Goal: Task Accomplishment & Management: Use online tool/utility

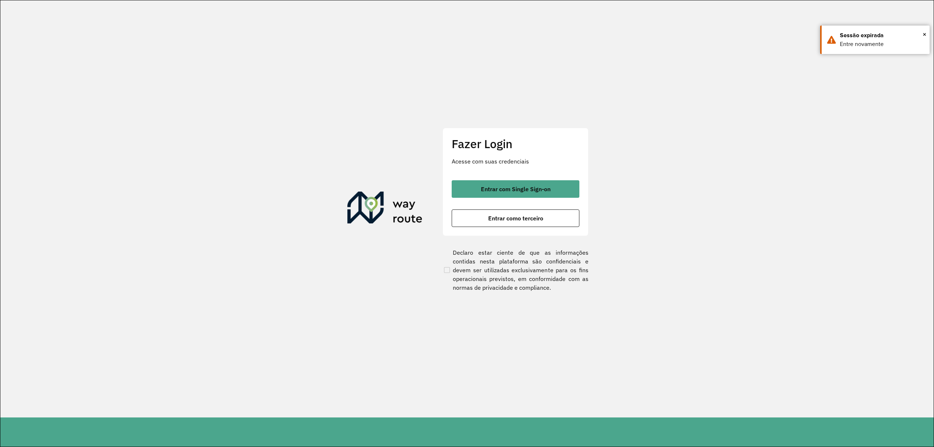
click at [521, 179] on div "Fazer Login Acesse com suas credenciais Entrar com Single Sign-on Entrar como t…" at bounding box center [516, 182] width 146 height 108
click at [528, 193] on button "Entrar com Single Sign-on" at bounding box center [516, 189] width 128 height 18
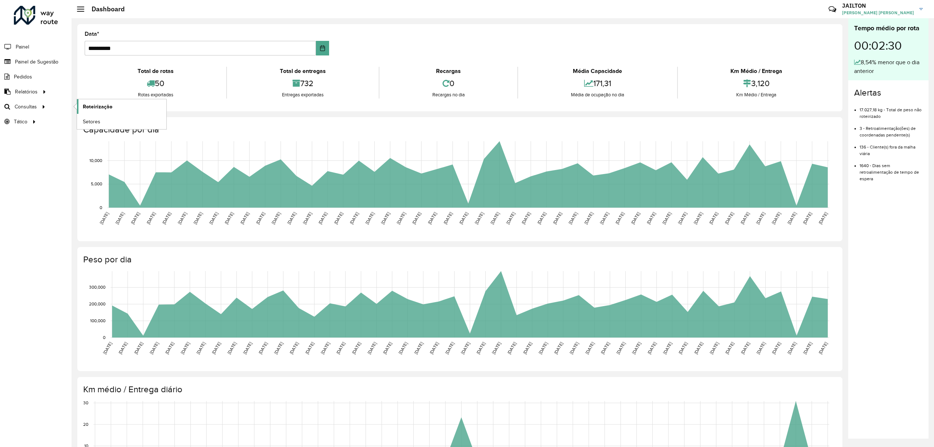
click at [86, 111] on link "Roteirização" at bounding box center [121, 106] width 89 height 15
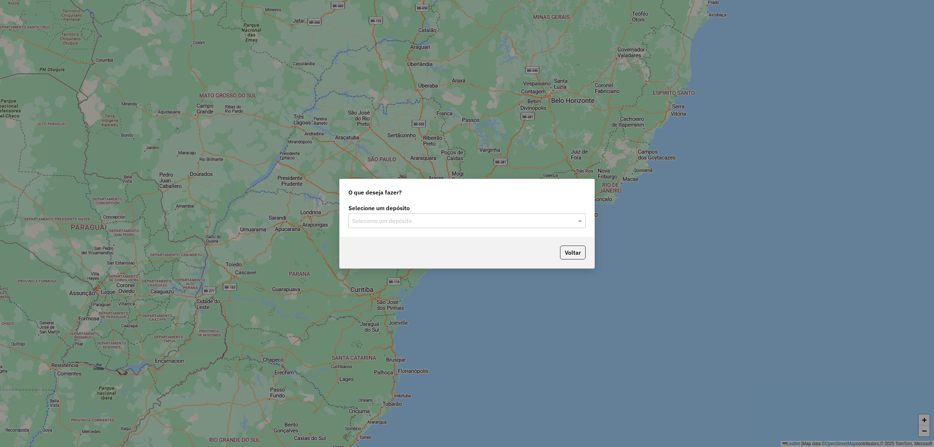
click at [398, 217] on input "text" at bounding box center [459, 221] width 215 height 9
click at [406, 240] on div "CDD Embu" at bounding box center [467, 241] width 236 height 12
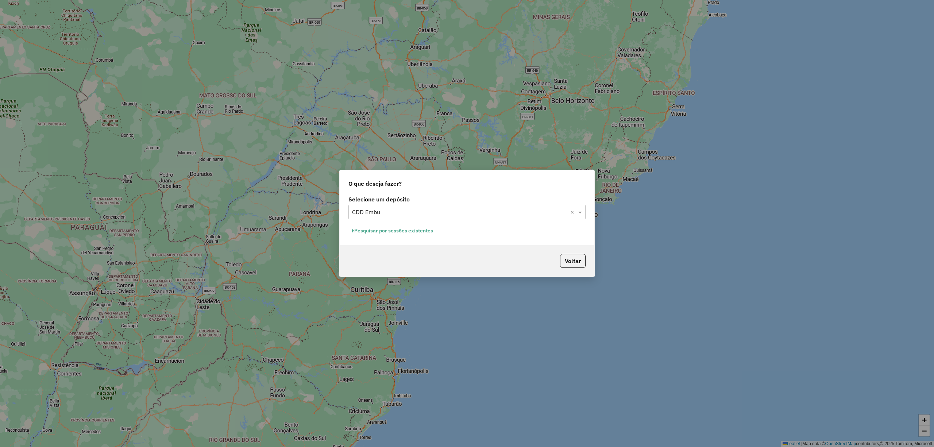
click at [414, 229] on button "Pesquisar por sessões existentes" at bounding box center [392, 230] width 88 height 11
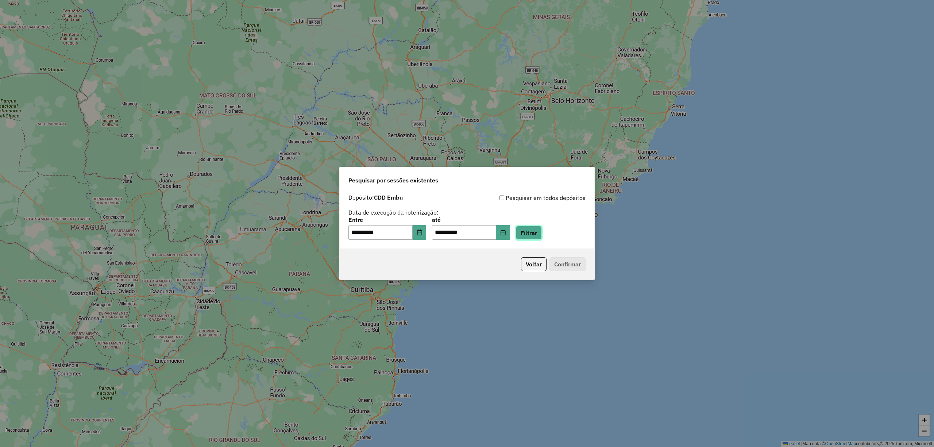
click at [542, 232] on button "Filtrar" at bounding box center [529, 233] width 26 height 14
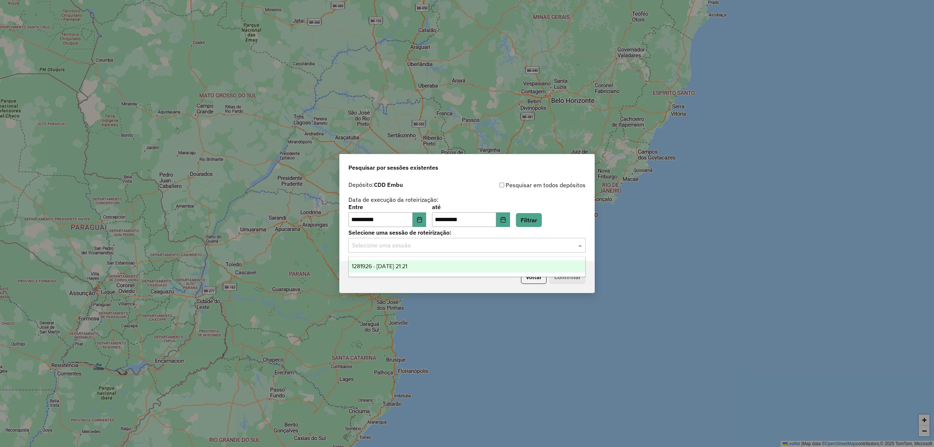
click at [490, 244] on input "text" at bounding box center [459, 245] width 215 height 9
click at [495, 267] on div "1281926 - 24/09/2025 21:21" at bounding box center [467, 266] width 236 height 12
click at [561, 275] on button "Confirmar" at bounding box center [567, 277] width 36 height 14
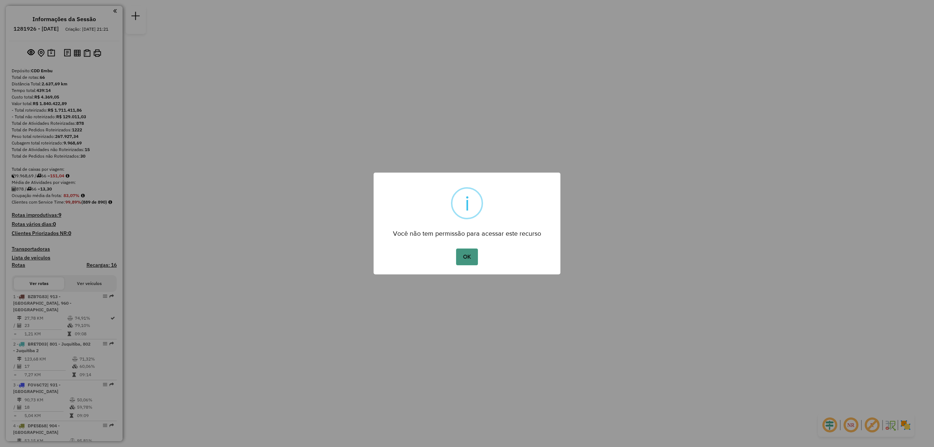
drag, startPoint x: 471, startPoint y: 253, endPoint x: 489, endPoint y: 253, distance: 17.5
click at [472, 253] on button "OK" at bounding box center [467, 256] width 22 height 17
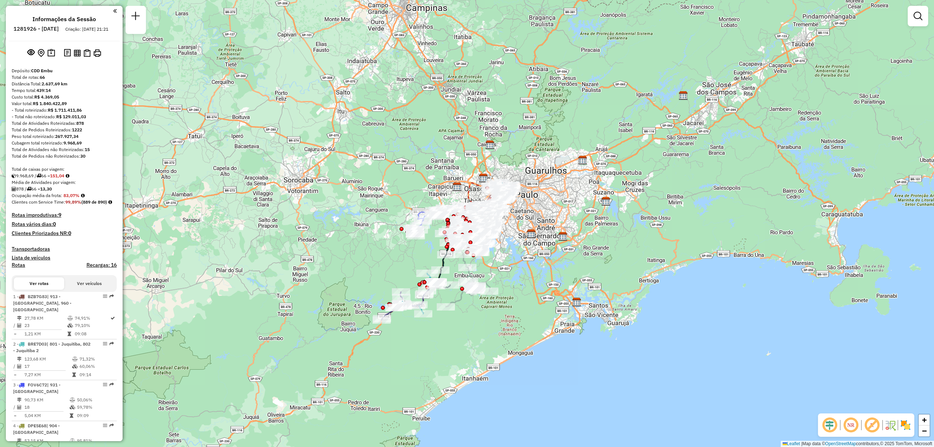
scroll to position [591, 0]
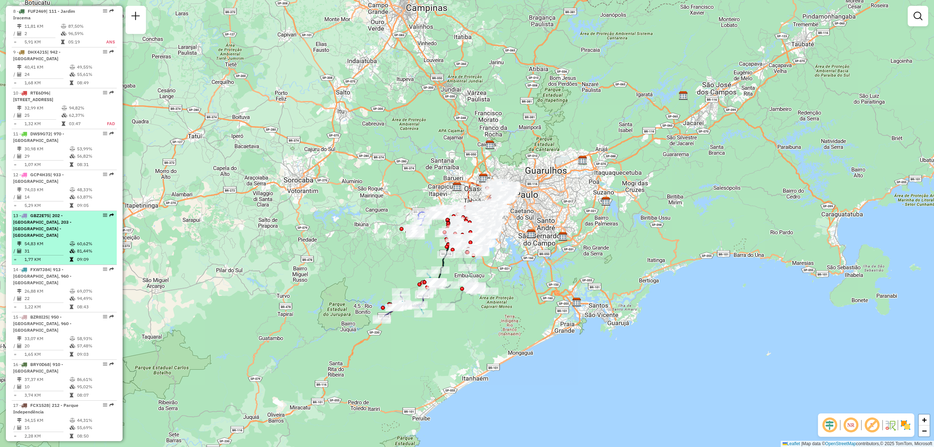
click at [104, 217] on em at bounding box center [105, 215] width 4 height 4
select select "**********"
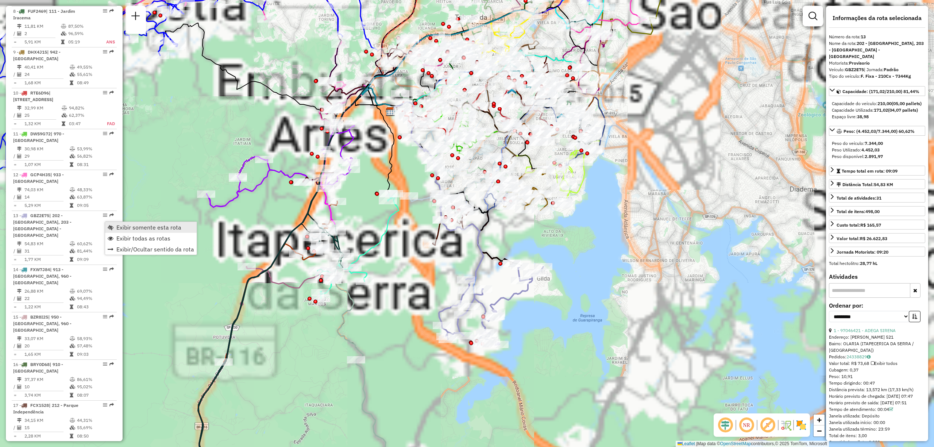
click at [115, 225] on link "Exibir somente esta rota" at bounding box center [151, 227] width 92 height 11
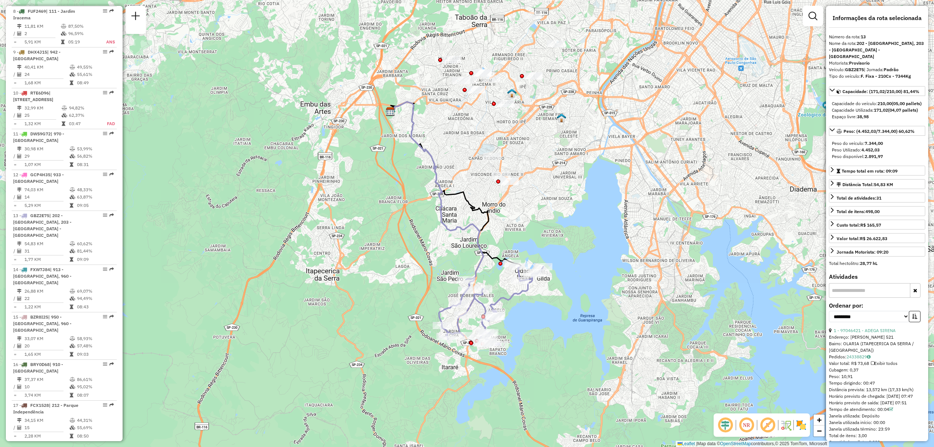
click at [798, 426] on img at bounding box center [801, 425] width 12 height 12
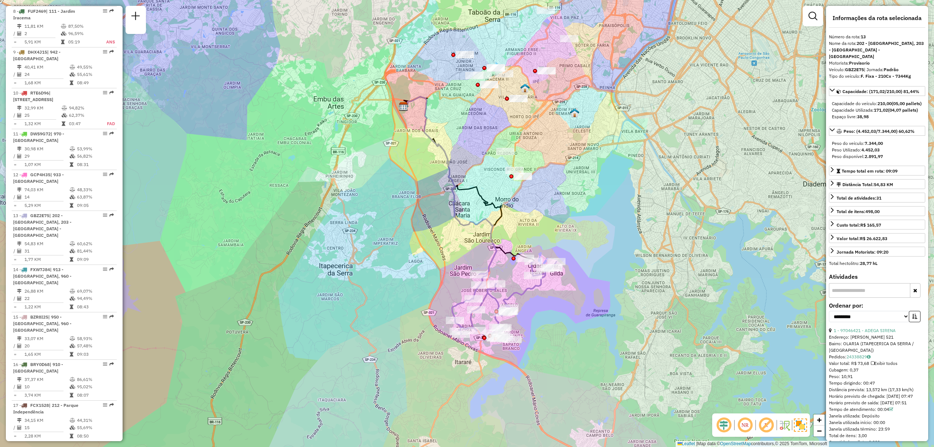
drag, startPoint x: 456, startPoint y: 274, endPoint x: 463, endPoint y: 246, distance: 29.8
click at [463, 246] on div "Janela de atendimento Grade de atendimento Capacidade Transportadoras Veículos …" at bounding box center [467, 223] width 934 height 447
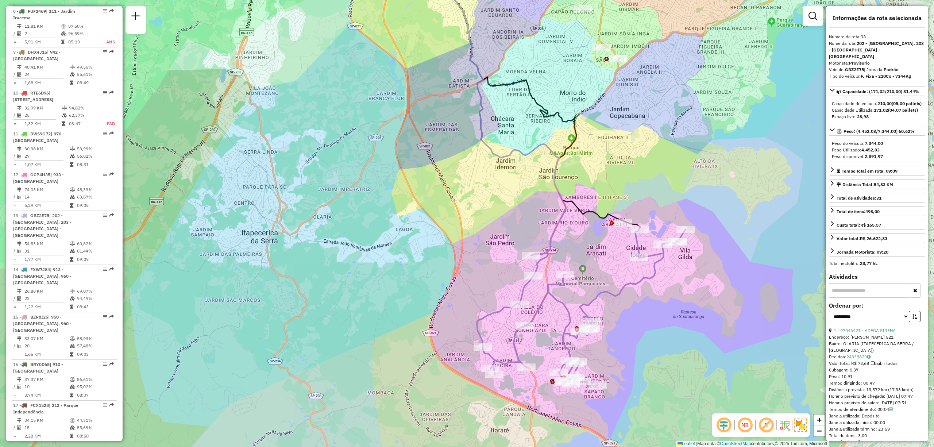
click at [742, 428] on em at bounding box center [745, 425] width 18 height 18
click at [727, 427] on em at bounding box center [724, 425] width 18 height 18
click at [755, 429] on img at bounding box center [756, 425] width 4 height 12
click at [767, 426] on em at bounding box center [766, 425] width 18 height 18
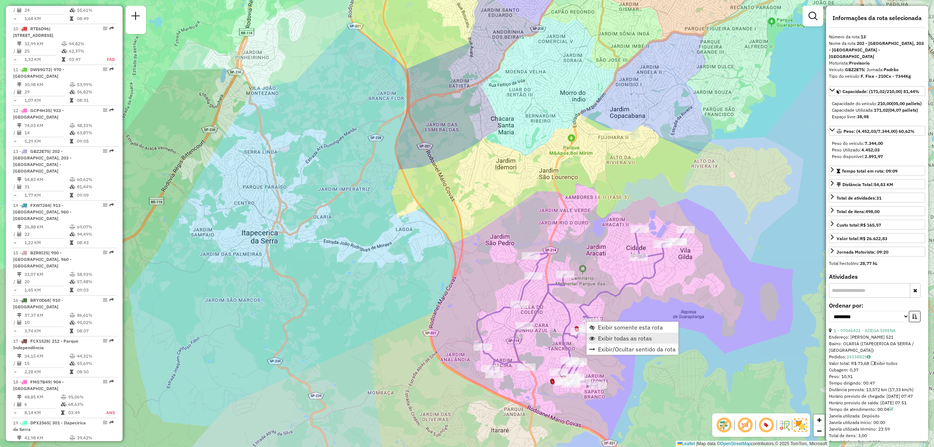
scroll to position [803, 0]
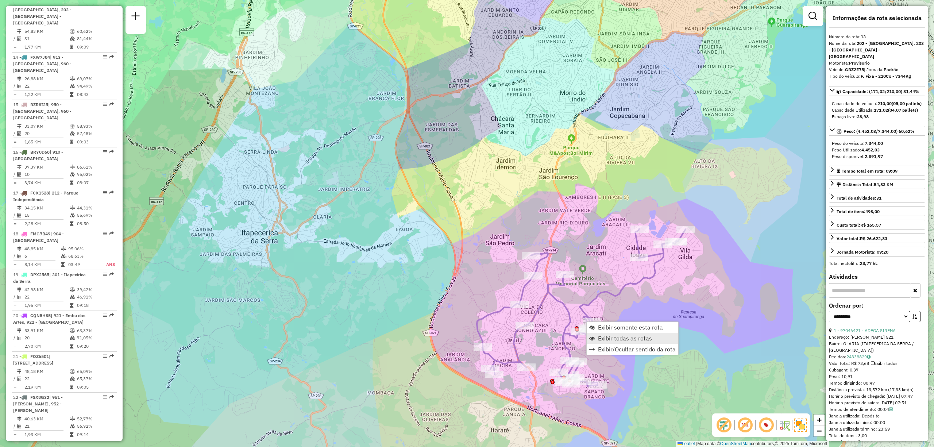
click at [626, 336] on span "Exibir todas as rotas" at bounding box center [625, 338] width 54 height 6
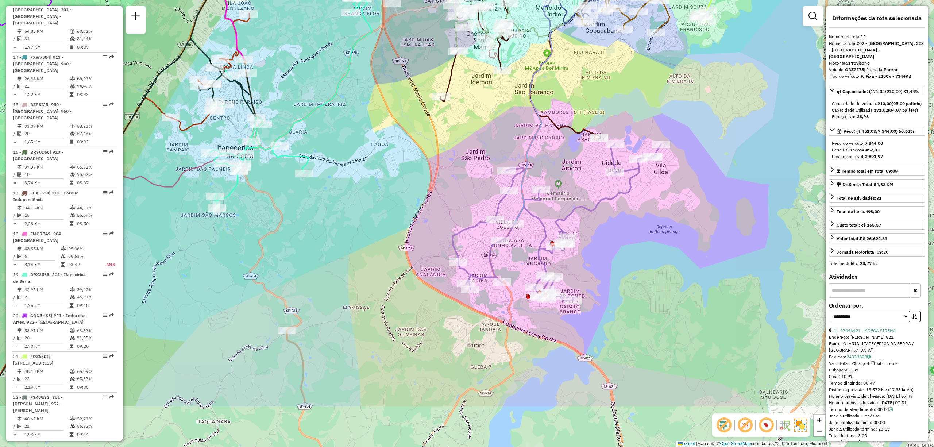
drag, startPoint x: 685, startPoint y: 313, endPoint x: 660, endPoint y: 228, distance: 88.4
click at [660, 228] on div "Janela de atendimento Grade de atendimento Capacidade Transportadoras Veículos …" at bounding box center [467, 223] width 934 height 447
